Goal: Task Accomplishment & Management: Use online tool/utility

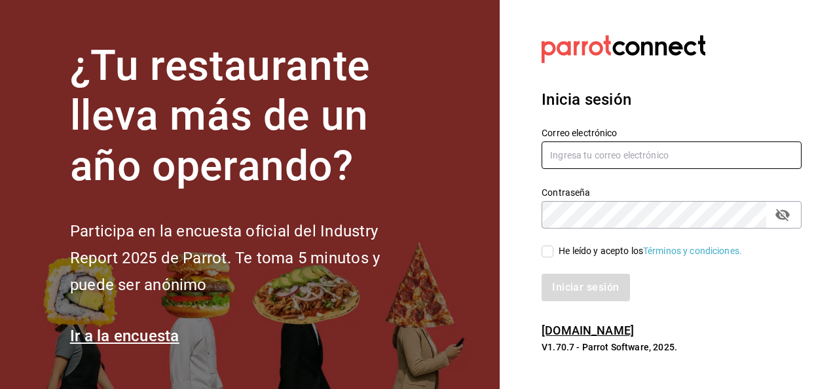
type input "[PERSON_NAME][EMAIL_ADDRESS][PERSON_NAME][DOMAIN_NAME]"
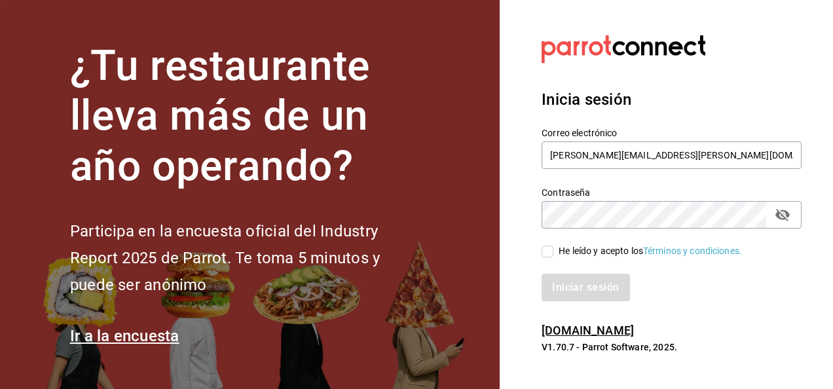
click at [547, 250] on input "He leído y acepto los Términos y condiciones." at bounding box center [547, 251] width 12 height 12
checkbox input "true"
click at [579, 284] on button "Iniciar sesión" at bounding box center [585, 287] width 89 height 27
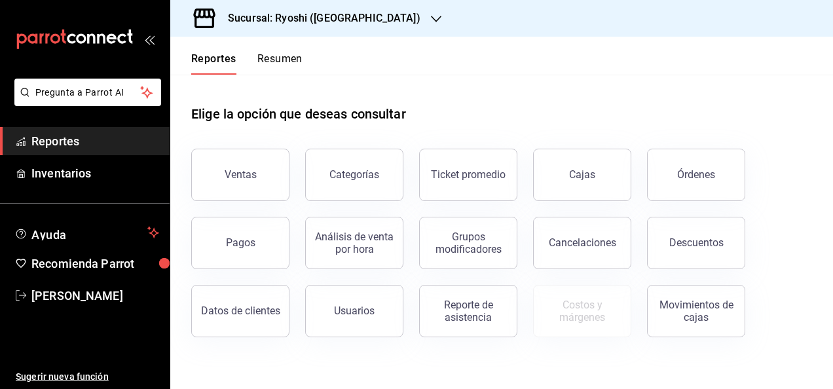
click at [431, 18] on icon "button" at bounding box center [436, 19] width 10 height 10
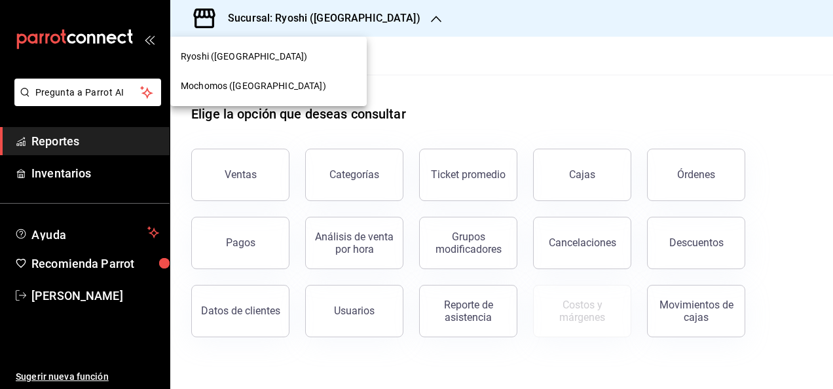
click at [204, 90] on span "Mochomos ([GEOGRAPHIC_DATA])" at bounding box center [253, 86] width 145 height 14
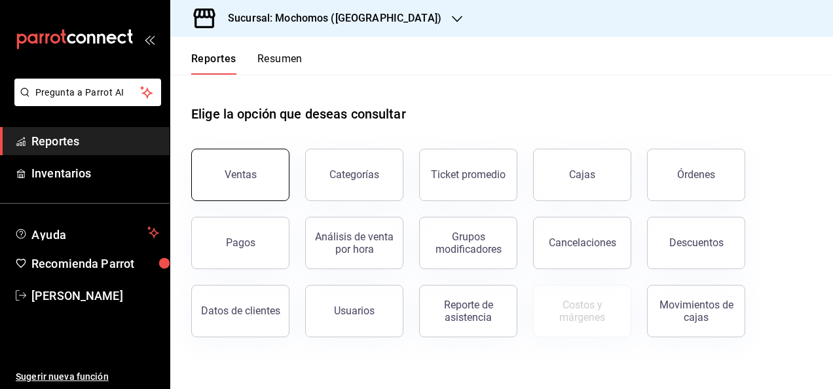
click at [246, 172] on div "Ventas" at bounding box center [241, 174] width 32 height 12
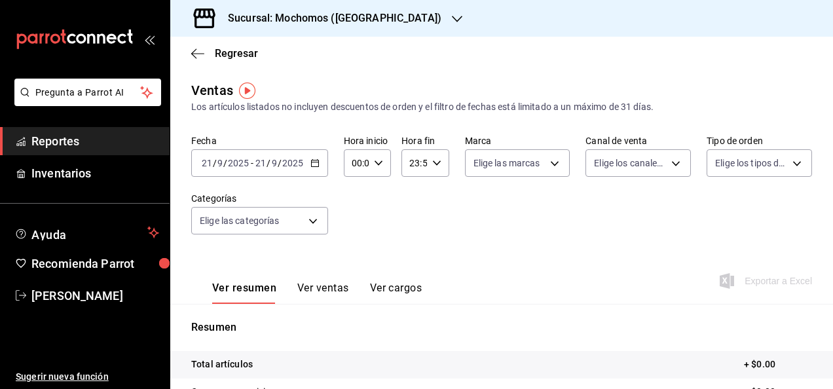
click at [208, 159] on input "21" at bounding box center [207, 163] width 12 height 10
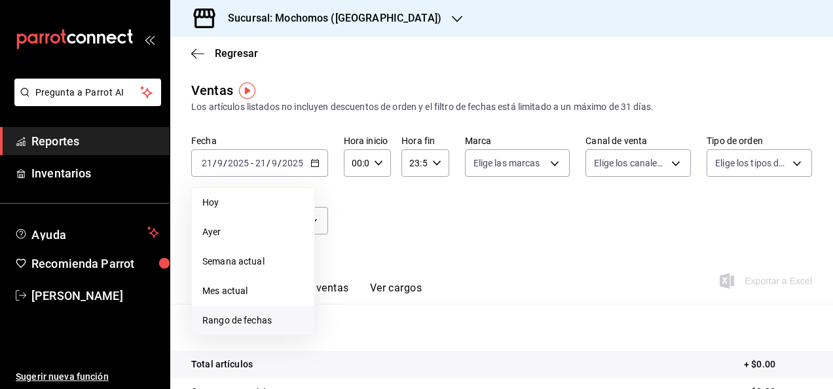
click at [243, 317] on span "Rango de fechas" at bounding box center [252, 321] width 101 height 14
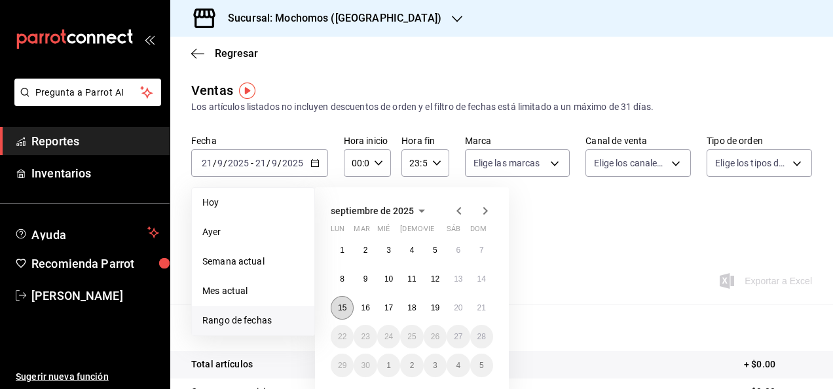
click at [342, 308] on abbr "15" at bounding box center [342, 307] width 9 height 9
click at [482, 308] on abbr "21" at bounding box center [481, 307] width 9 height 9
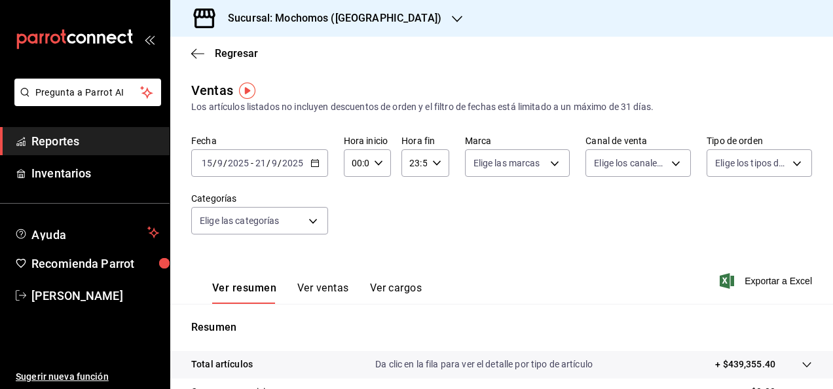
click at [374, 163] on \(Stroke\) "button" at bounding box center [378, 162] width 8 height 5
click at [355, 257] on span "02" at bounding box center [354, 259] width 3 height 10
type input "02:00"
click at [355, 272] on span "05" at bounding box center [354, 275] width 3 height 10
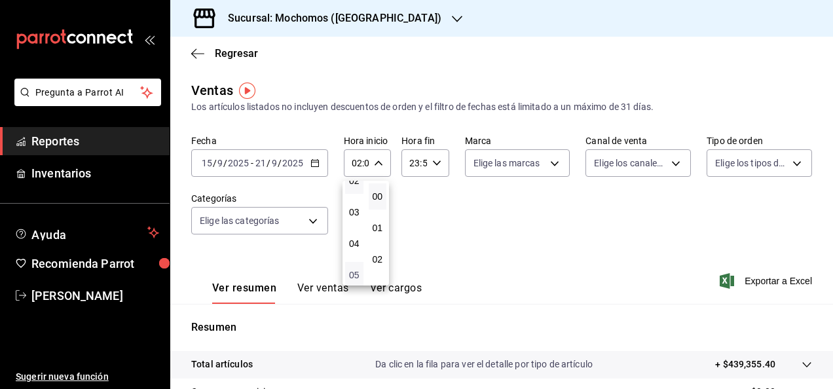
type input "05:00"
click at [463, 248] on div at bounding box center [416, 194] width 833 height 389
click at [757, 279] on span "Exportar a Excel" at bounding box center [767, 281] width 90 height 16
click at [645, 231] on div "Fecha [DATE] [DATE] - [DATE] [DATE] Hora inicio 05:00 Hora inicio Hora fin 23:5…" at bounding box center [501, 192] width 621 height 115
click at [452, 18] on icon "button" at bounding box center [457, 19] width 10 height 7
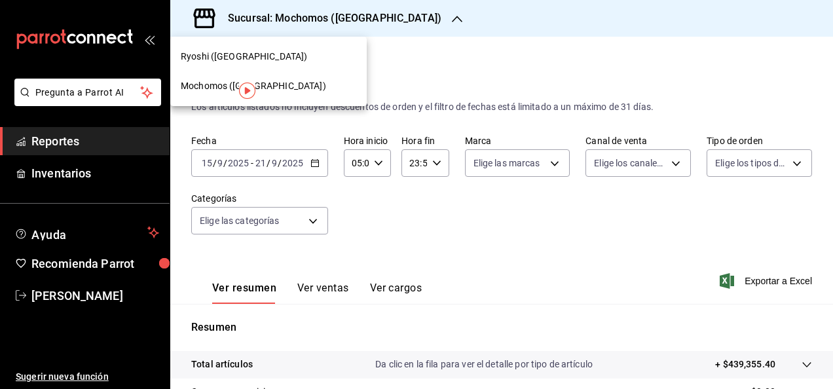
click at [217, 50] on span "Ryoshi ([GEOGRAPHIC_DATA])" at bounding box center [244, 57] width 126 height 14
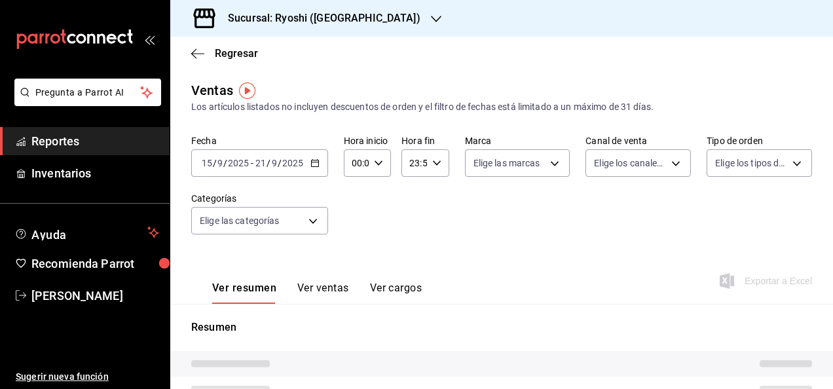
type input "05:00"
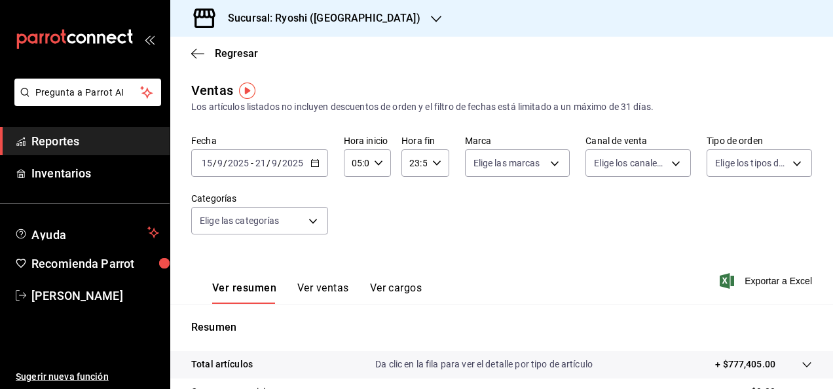
click at [228, 157] on div "[DATE] [DATE] - [DATE] [DATE]" at bounding box center [259, 162] width 137 height 27
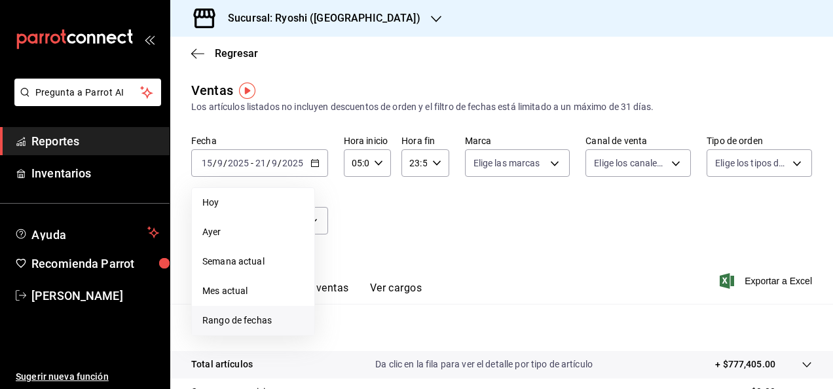
click at [237, 316] on span "Rango de fechas" at bounding box center [252, 321] width 101 height 14
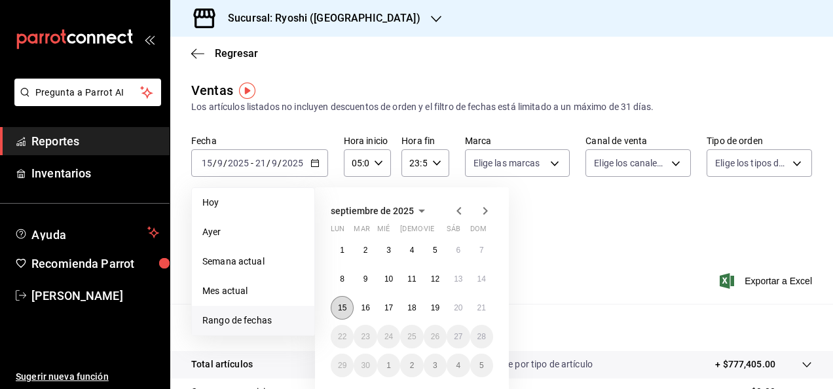
click at [342, 306] on abbr "15" at bounding box center [342, 307] width 9 height 9
click at [486, 309] on button "21" at bounding box center [481, 308] width 23 height 24
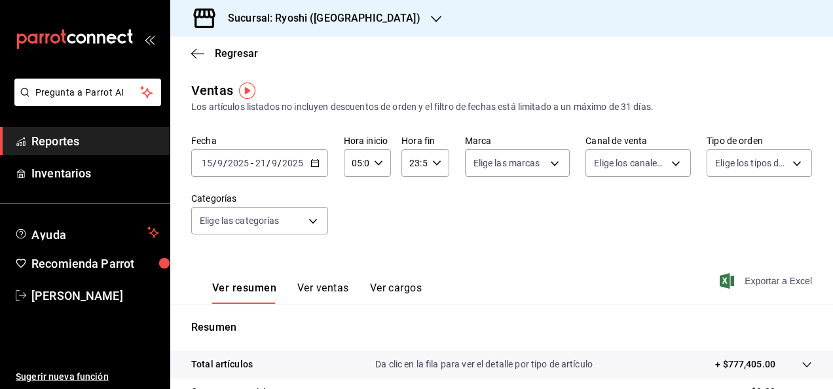
click at [753, 280] on span "Exportar a Excel" at bounding box center [767, 281] width 90 height 16
click at [787, 276] on span "Exportar a Excel" at bounding box center [767, 281] width 90 height 16
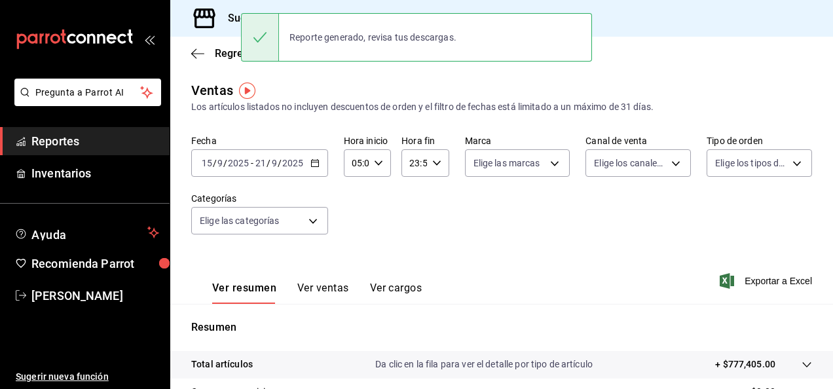
click at [592, 363] on div "Total artículos Da clic en la fila para ver el detalle por tipo de artículo + $…" at bounding box center [483, 364] width 584 height 14
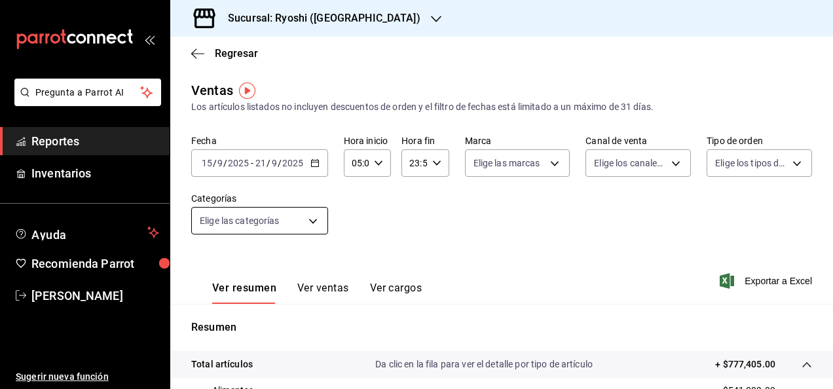
click at [310, 217] on body "Pregunta a Parrot AI Reportes Inventarios Ayuda Recomienda Parrot [PERSON_NAME]…" at bounding box center [416, 194] width 833 height 389
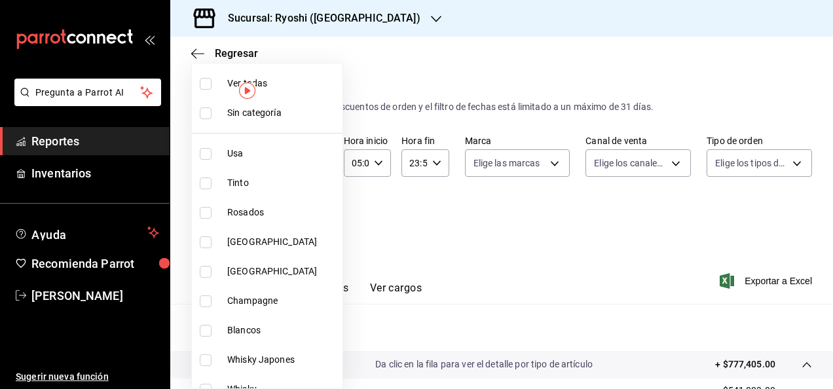
click at [449, 227] on div at bounding box center [416, 194] width 833 height 389
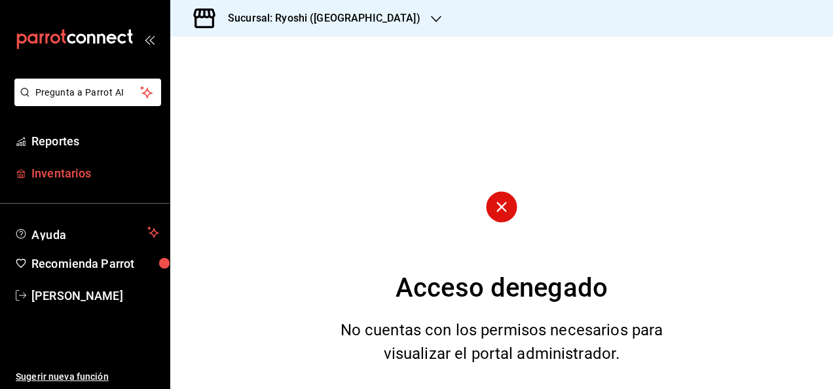
click at [56, 177] on span "Inventarios" at bounding box center [95, 173] width 128 height 18
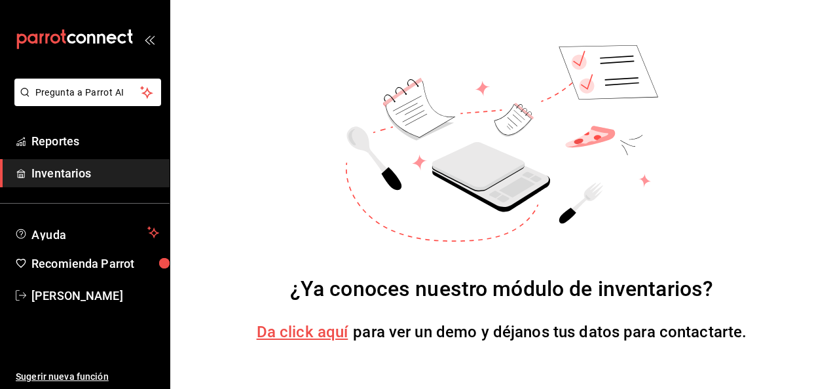
click at [289, 324] on span "Da click aquí" at bounding box center [303, 332] width 92 height 18
click at [64, 172] on span "Inventarios" at bounding box center [95, 173] width 128 height 18
click at [53, 148] on span "Reportes" at bounding box center [95, 141] width 128 height 18
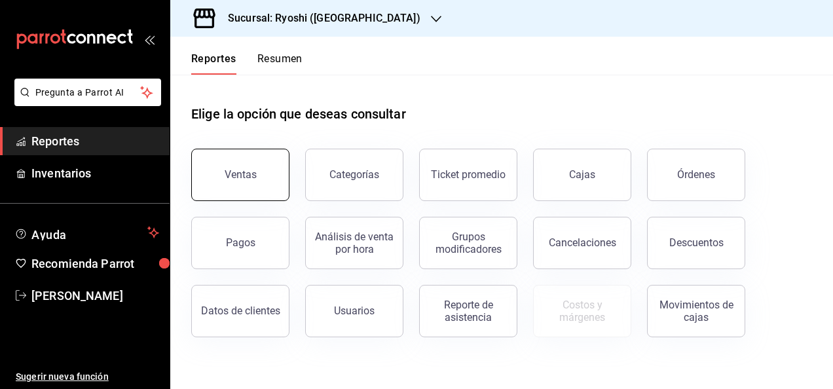
click at [261, 175] on button "Ventas" at bounding box center [240, 175] width 98 height 52
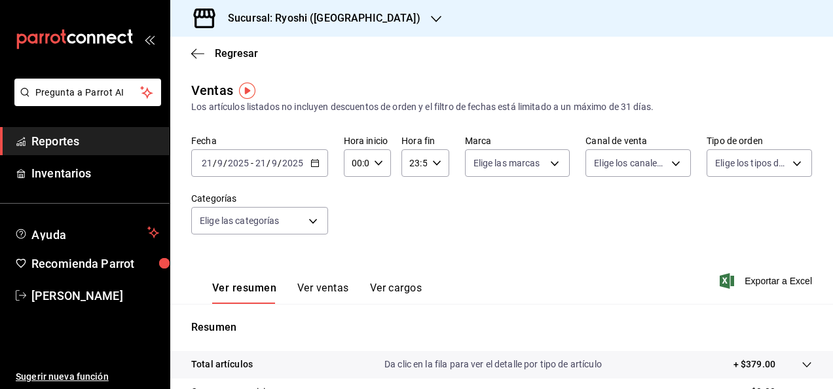
click at [280, 164] on span "/" at bounding box center [280, 163] width 4 height 10
click at [311, 161] on icon "button" at bounding box center [314, 162] width 9 height 9
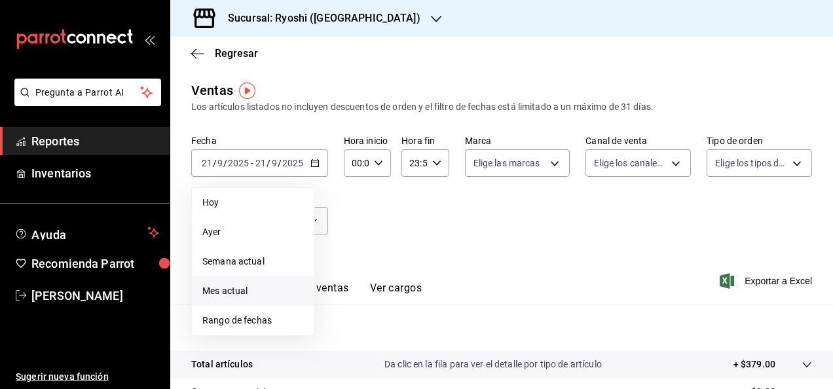
click at [210, 291] on span "Mes actual" at bounding box center [252, 291] width 101 height 14
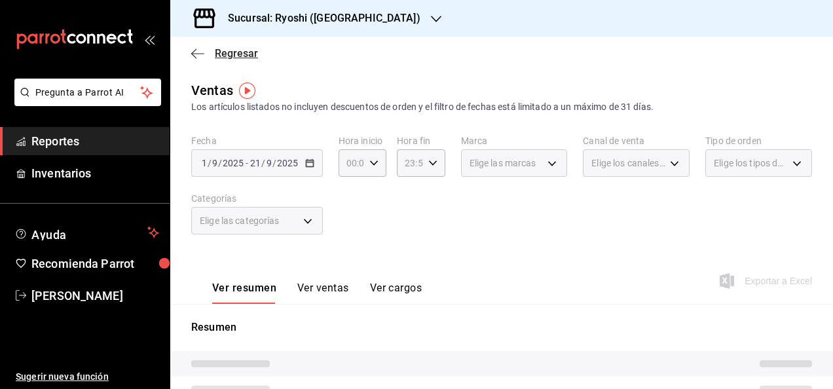
click at [199, 49] on icon "button" at bounding box center [197, 54] width 13 height 12
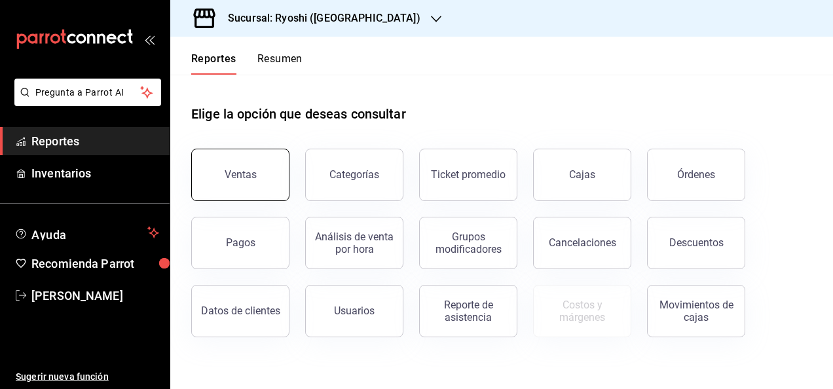
click at [239, 179] on div "Ventas" at bounding box center [241, 174] width 32 height 12
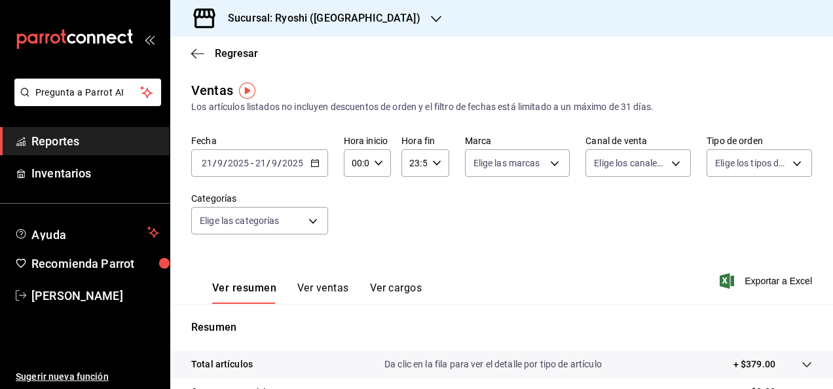
click at [209, 158] on input "21" at bounding box center [207, 163] width 12 height 10
click at [208, 166] on input "21" at bounding box center [207, 163] width 12 height 10
click at [210, 160] on input "21" at bounding box center [207, 163] width 12 height 10
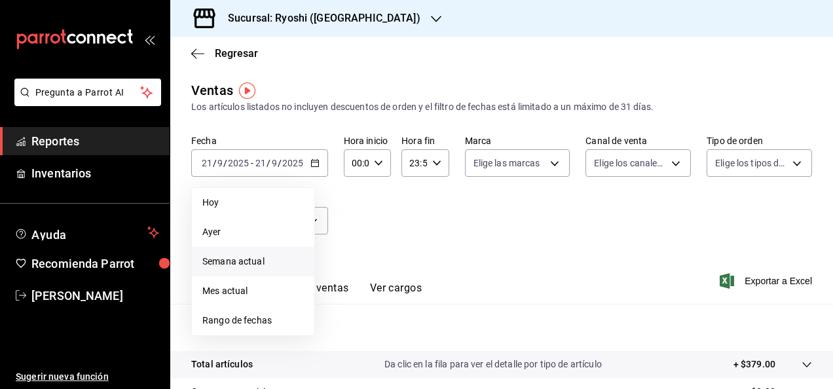
click at [230, 258] on span "Semana actual" at bounding box center [252, 262] width 101 height 14
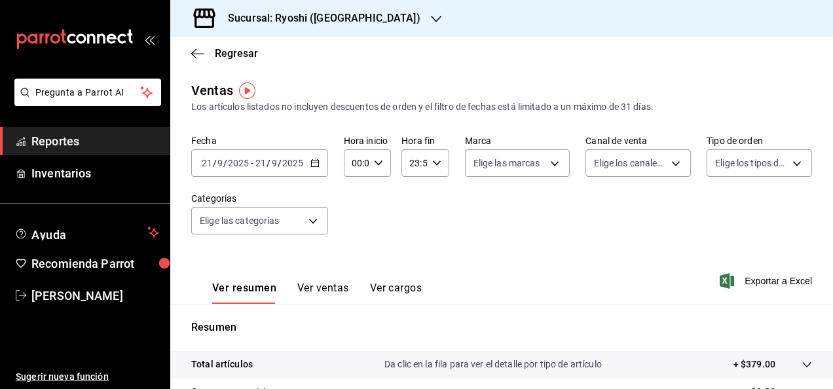
click at [208, 166] on input "21" at bounding box center [207, 163] width 12 height 10
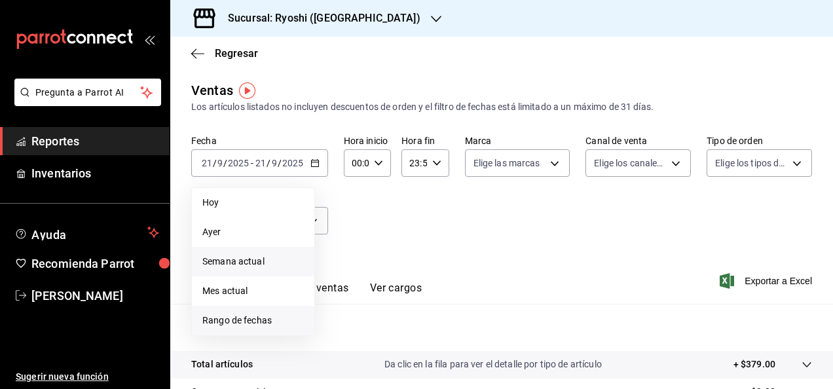
click at [228, 315] on span "Rango de fechas" at bounding box center [252, 321] width 101 height 14
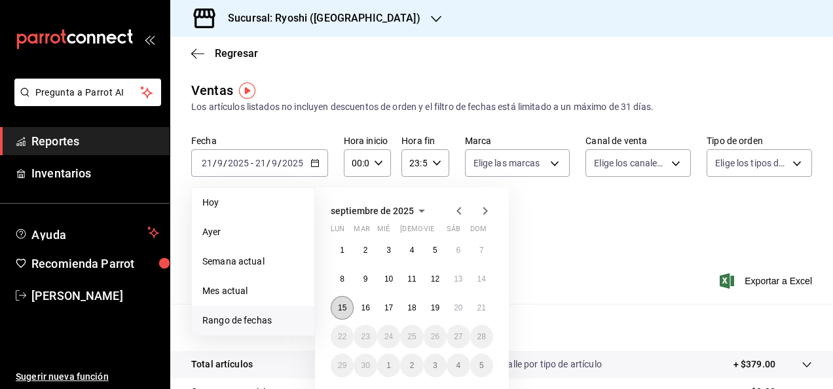
click at [348, 308] on button "15" at bounding box center [342, 308] width 23 height 24
click at [482, 305] on abbr "21" at bounding box center [481, 307] width 9 height 9
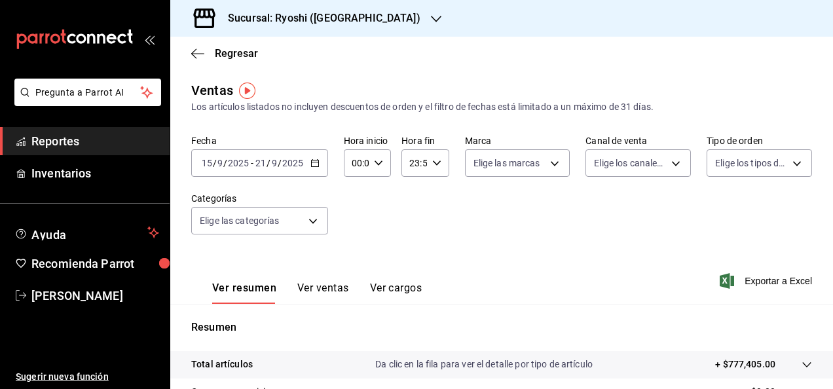
click at [377, 164] on \(Stroke\) "button" at bounding box center [378, 162] width 8 height 5
click at [353, 274] on span "05" at bounding box center [354, 277] width 3 height 10
type input "05:00"
click at [442, 217] on div at bounding box center [416, 194] width 833 height 389
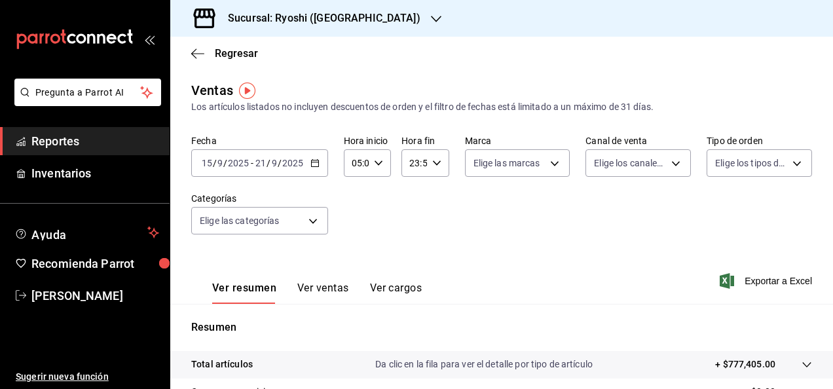
click at [436, 164] on icon "button" at bounding box center [436, 162] width 9 height 9
click at [404, 258] on button "05" at bounding box center [411, 257] width 18 height 26
click at [412, 272] on span "23" at bounding box center [411, 269] width 3 height 10
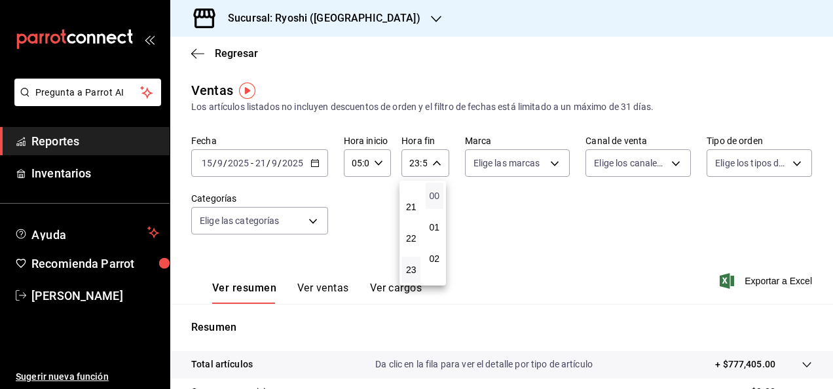
click at [433, 192] on span "00" at bounding box center [434, 195] width 3 height 10
type input "23:00"
click at [548, 161] on div at bounding box center [416, 194] width 833 height 389
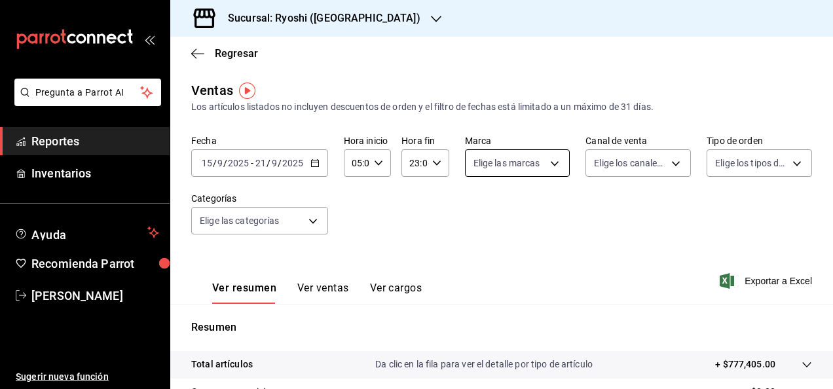
click at [550, 162] on body "Pregunta a Parrot AI Reportes Inventarios Ayuda Recomienda Parrot Luis Quiñones…" at bounding box center [416, 194] width 833 height 389
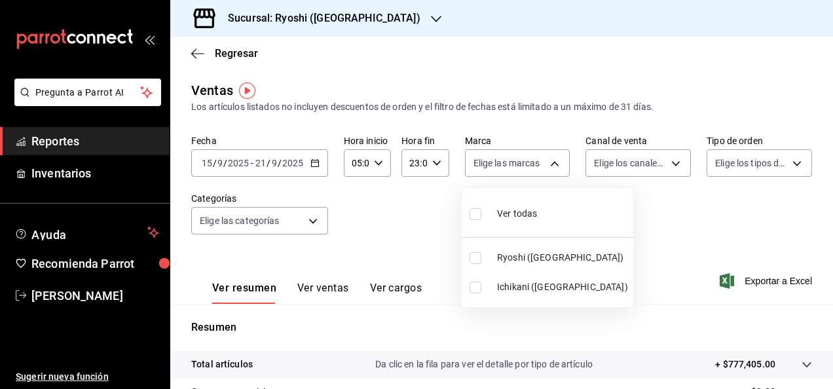
click at [475, 253] on input "checkbox" at bounding box center [475, 258] width 12 height 12
checkbox input "true"
type input "26ca50e5-a845-484f-a54e-8a4432b79f59"
click at [639, 228] on div at bounding box center [416, 194] width 833 height 389
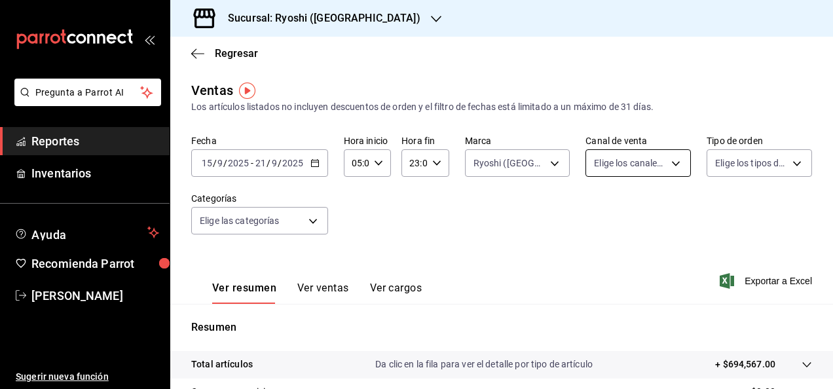
click at [669, 161] on body "Pregunta a Parrot AI Reportes Inventarios Ayuda Recomienda Parrot Luis Quiñones…" at bounding box center [416, 194] width 833 height 389
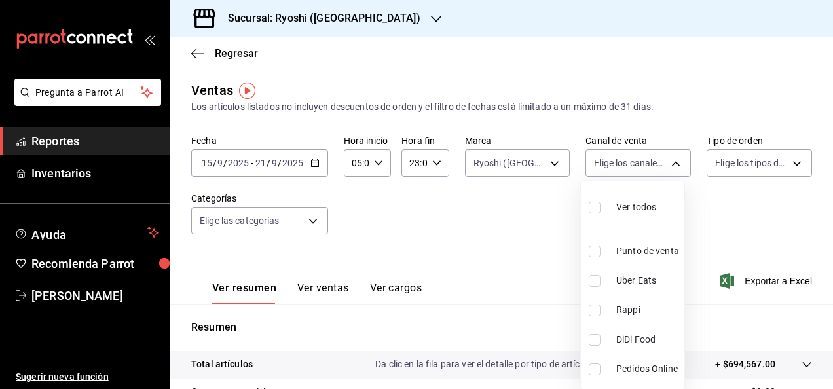
click at [509, 203] on div at bounding box center [416, 194] width 833 height 389
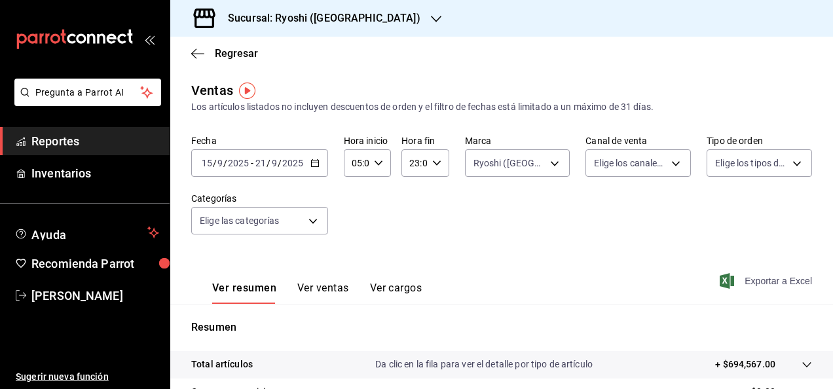
click at [751, 279] on span "Exportar a Excel" at bounding box center [767, 281] width 90 height 16
